Goal: Task Accomplishment & Management: Use online tool/utility

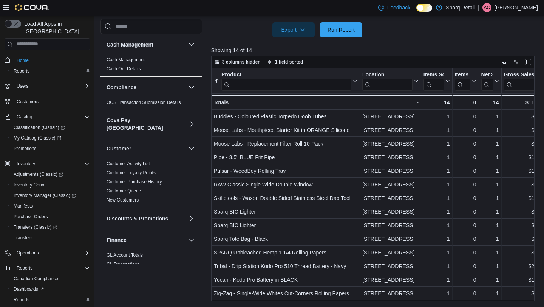
scroll to position [447, 0]
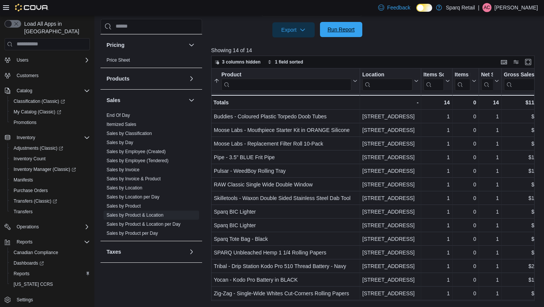
click at [342, 28] on span "Run Report" at bounding box center [341, 30] width 27 height 8
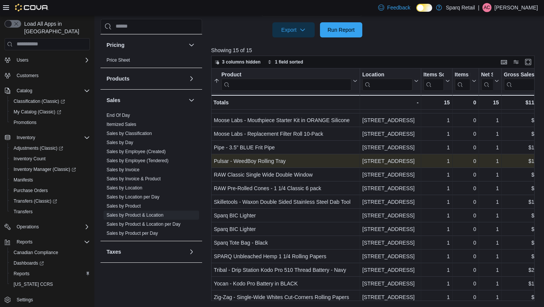
scroll to position [12, 0]
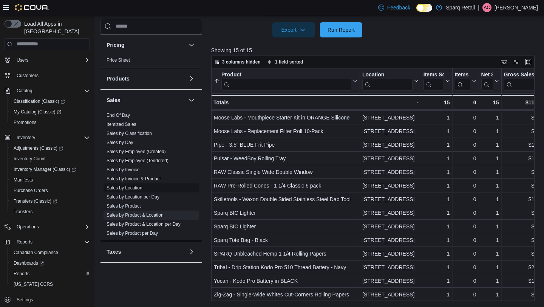
click at [127, 185] on link "Sales by Location" at bounding box center [125, 187] width 36 height 5
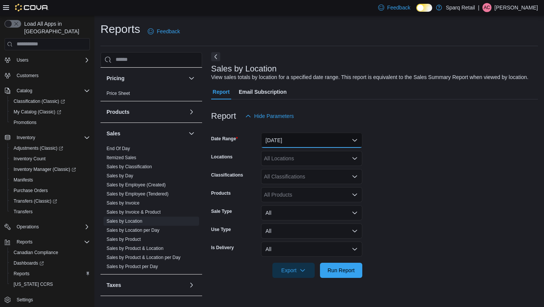
click at [296, 142] on button "[DATE]" at bounding box center [311, 140] width 101 height 15
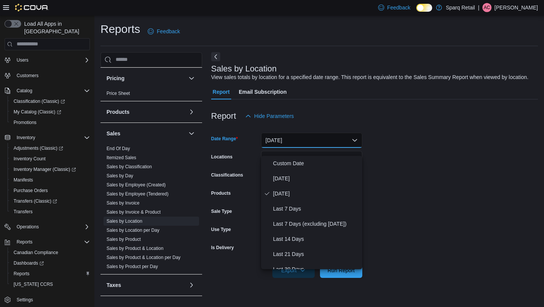
click at [413, 224] on form "Date Range [DATE] Locations All Locations Classifications All Classifications P…" at bounding box center [374, 201] width 327 height 154
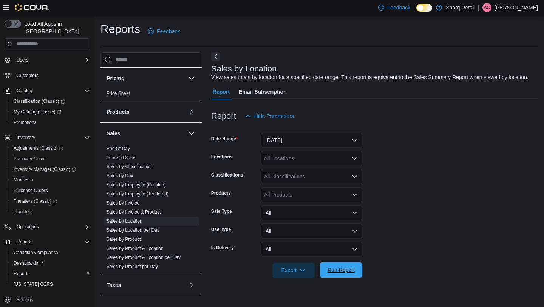
click at [333, 277] on span "Run Report" at bounding box center [341, 269] width 33 height 15
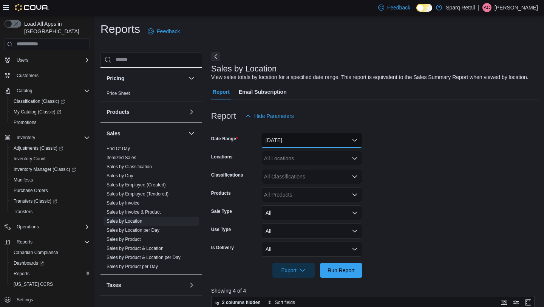
click at [285, 147] on button "[DATE]" at bounding box center [311, 140] width 101 height 15
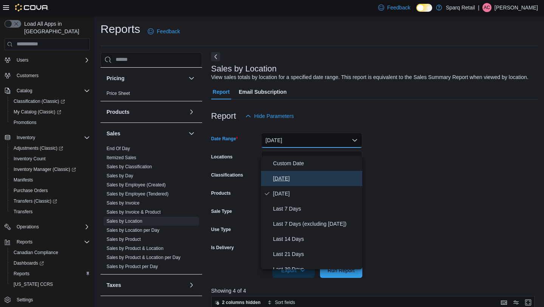
click at [283, 175] on span "[DATE]" at bounding box center [316, 178] width 86 height 9
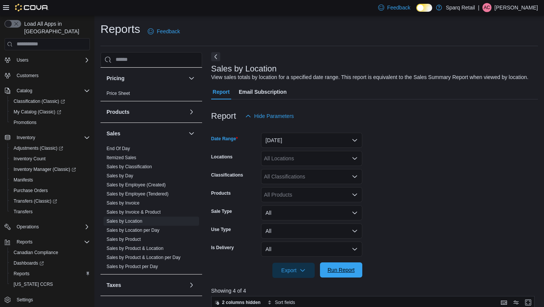
click at [338, 274] on span "Run Report" at bounding box center [341, 270] width 27 height 8
